Goal: Navigation & Orientation: Find specific page/section

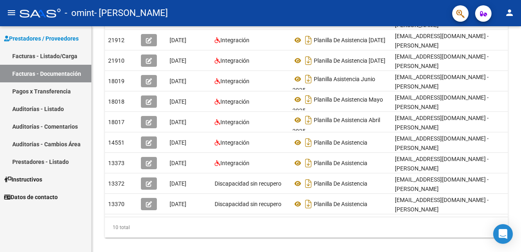
click at [43, 54] on link "Facturas - Listado/Carga" at bounding box center [45, 56] width 91 height 18
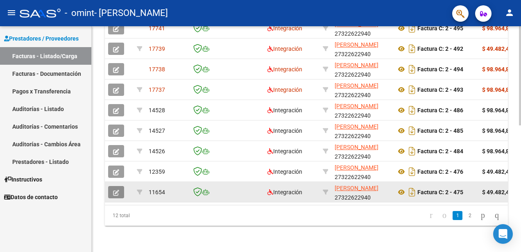
click at [118, 190] on icon "button" at bounding box center [116, 193] width 6 height 6
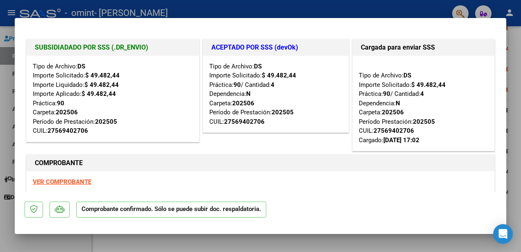
click at [212, 9] on div at bounding box center [260, 126] width 521 height 252
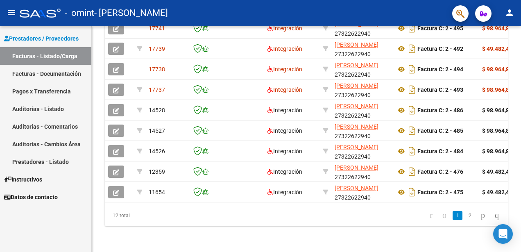
click at [56, 128] on link "Auditorías - Comentarios" at bounding box center [45, 127] width 91 height 18
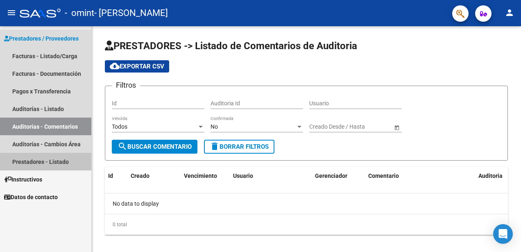
click at [43, 162] on link "Prestadores - Listado" at bounding box center [45, 162] width 91 height 18
